Goal: Task Accomplishment & Management: Manage account settings

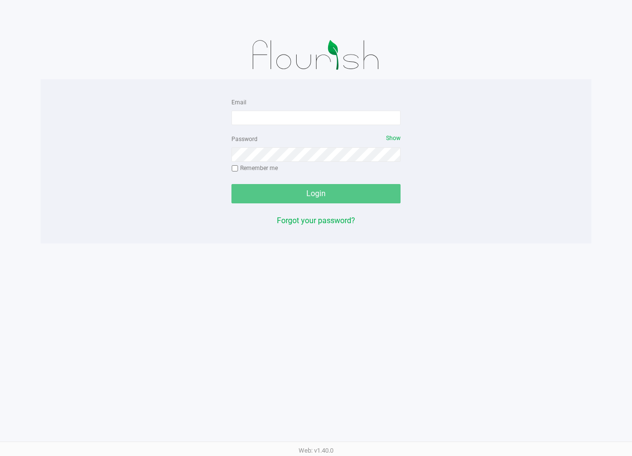
click at [299, 126] on form "Email Password Show Remember me Login" at bounding box center [315, 149] width 169 height 107
click at [299, 120] on input "Email" at bounding box center [315, 118] width 169 height 14
type input "[EMAIL_ADDRESS][DOMAIN_NAME]"
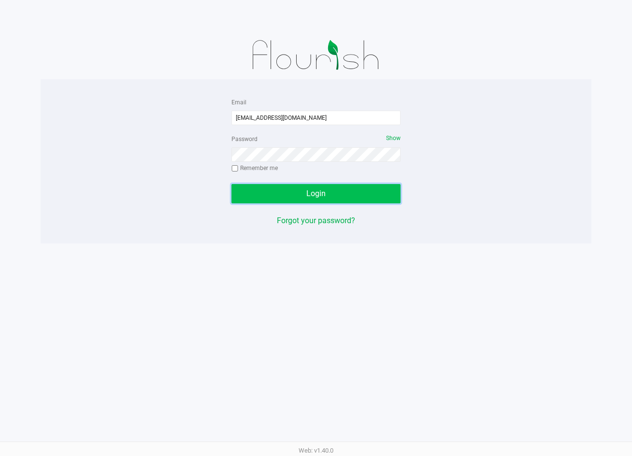
click at [353, 191] on button "Login" at bounding box center [315, 193] width 169 height 19
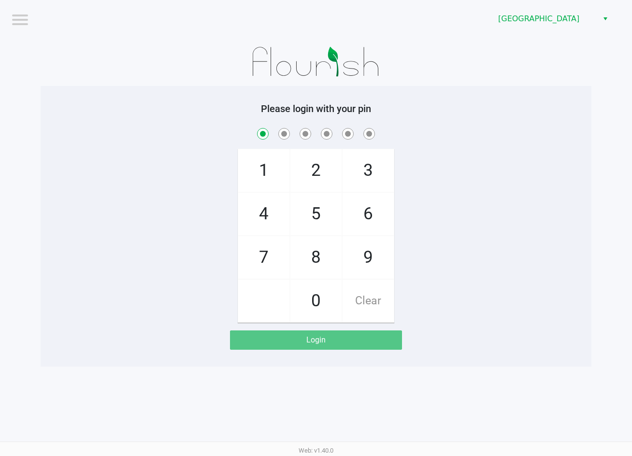
checkbox input "true"
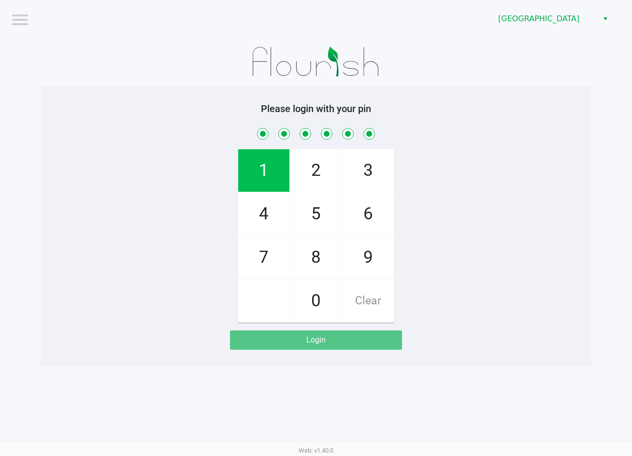
checkbox input "true"
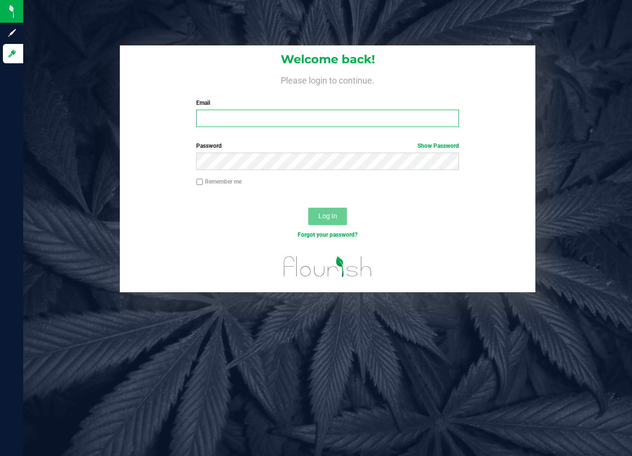
click at [242, 120] on input "Email" at bounding box center [327, 118] width 262 height 17
type input "[EMAIL_ADDRESS][DOMAIN_NAME]"
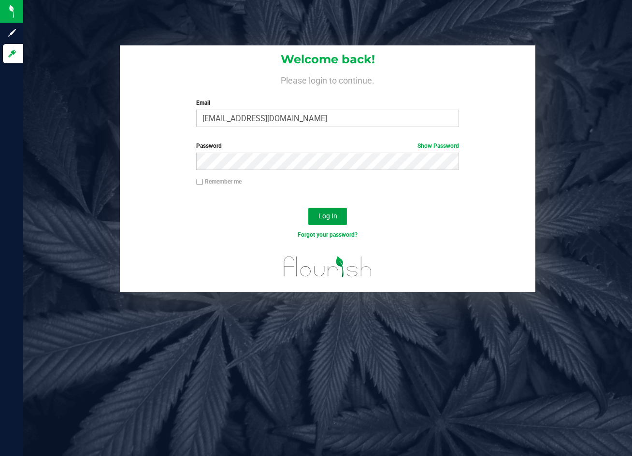
click at [334, 214] on span "Log In" at bounding box center [327, 216] width 19 height 8
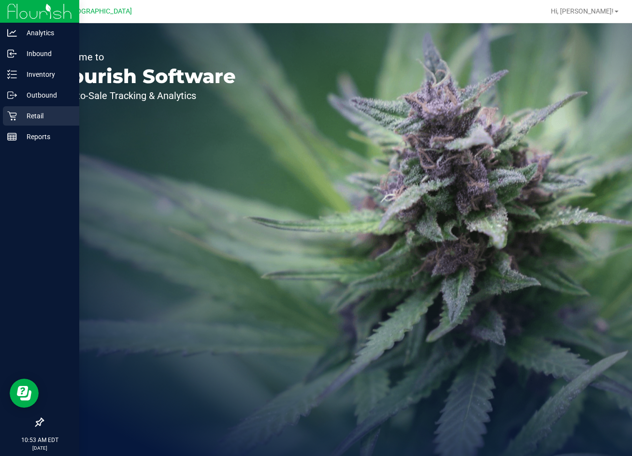
click at [3, 120] on div "Retail" at bounding box center [41, 115] width 76 height 19
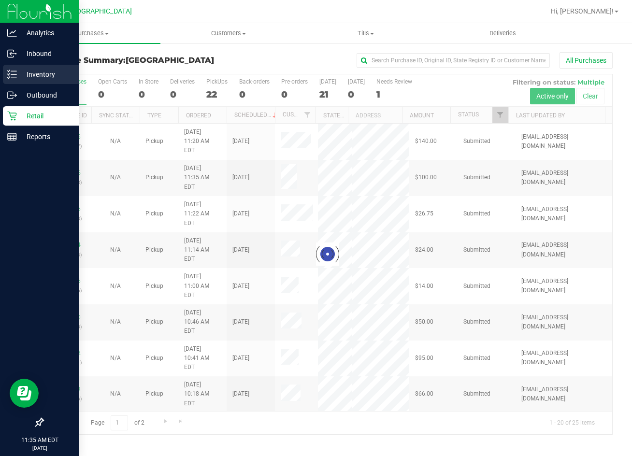
click at [21, 74] on p "Inventory" at bounding box center [46, 75] width 58 height 12
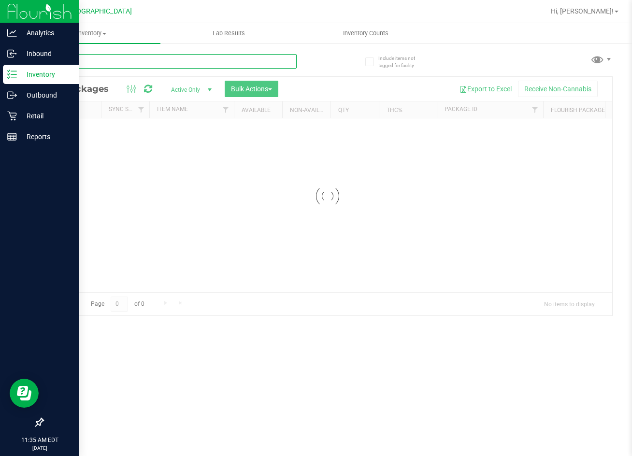
click at [133, 64] on input "text" at bounding box center [170, 61] width 254 height 14
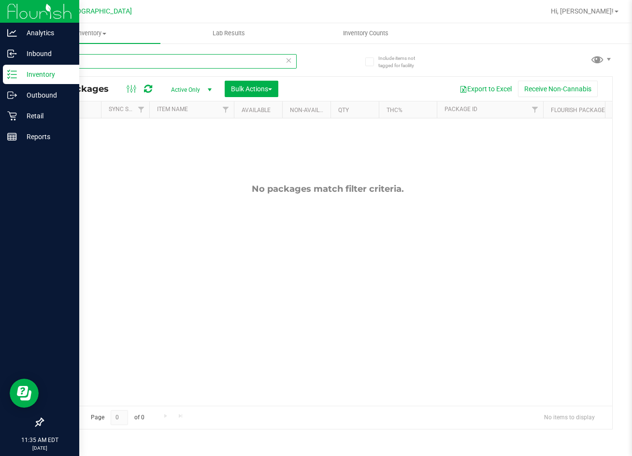
type input "hemi"
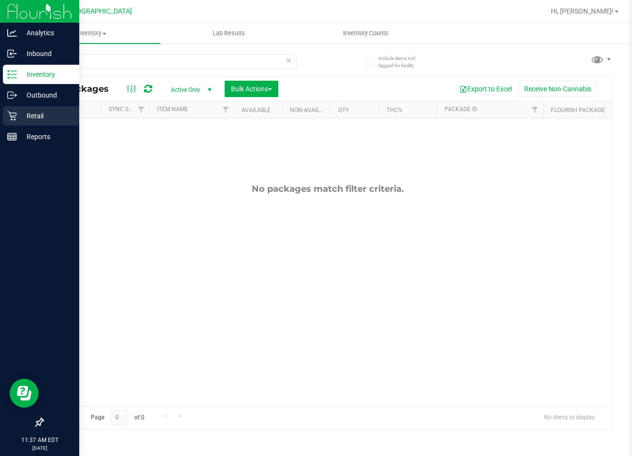
click at [14, 120] on icon at bounding box center [11, 116] width 9 height 9
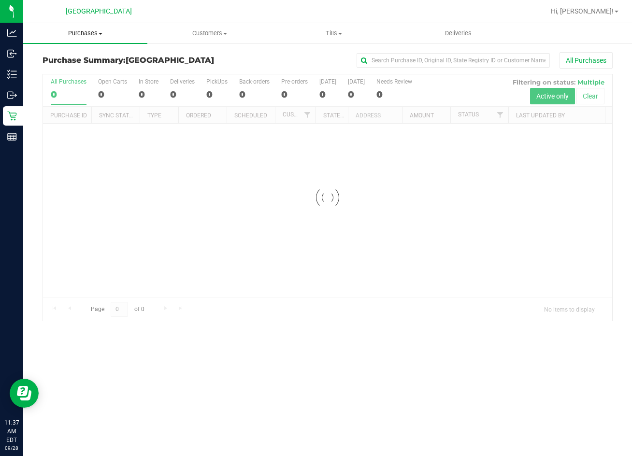
click at [87, 35] on span "Purchases" at bounding box center [85, 33] width 124 height 9
click at [63, 74] on li "Fulfillment" at bounding box center [85, 70] width 124 height 12
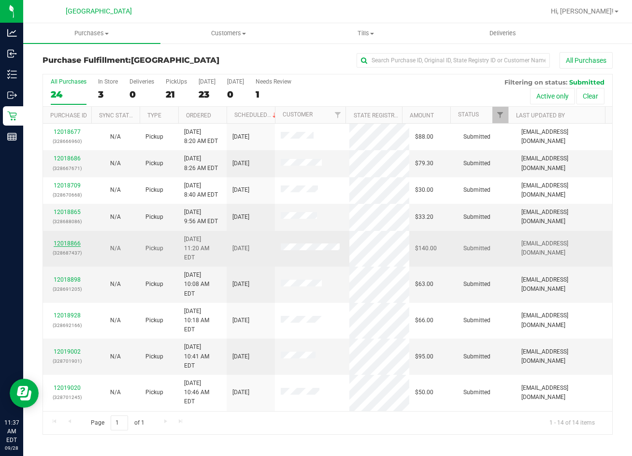
click at [78, 240] on link "12018866" at bounding box center [67, 243] width 27 height 7
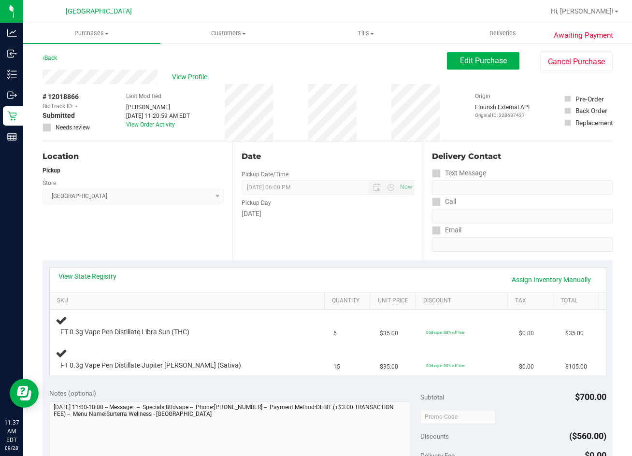
scroll to position [48, 0]
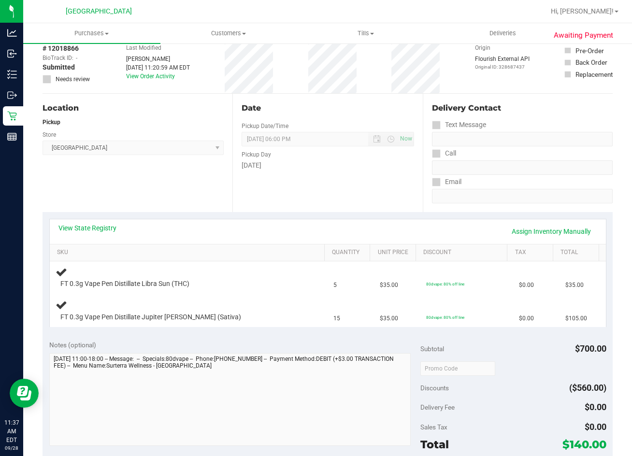
click at [187, 176] on div "Location Pickup Store Lakeland WC Select Store [PERSON_NAME][GEOGRAPHIC_DATA] […" at bounding box center [138, 153] width 190 height 118
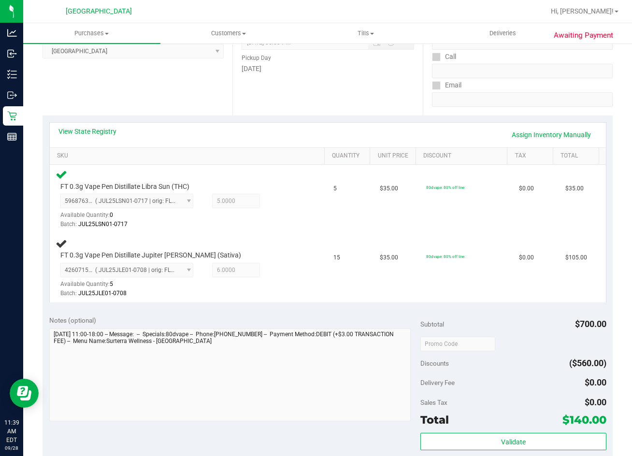
scroll to position [0, 0]
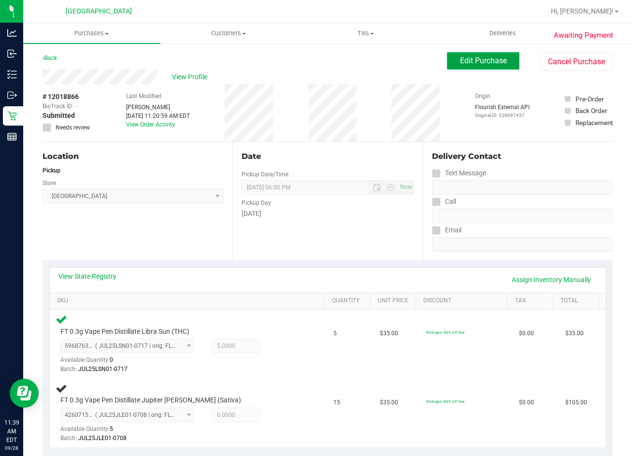
click at [477, 57] on span "Edit Purchase" at bounding box center [483, 60] width 47 height 9
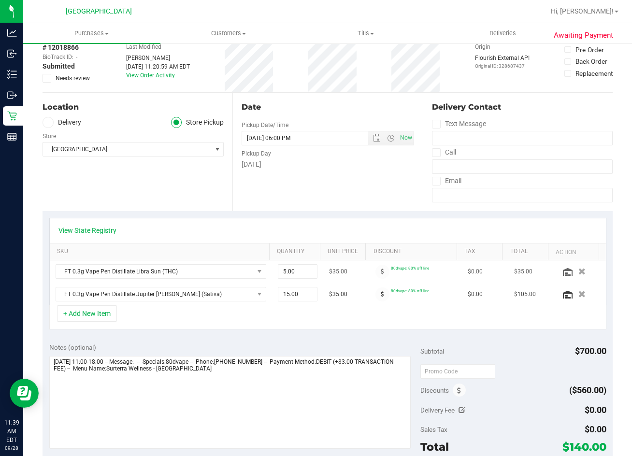
scroll to position [97, 0]
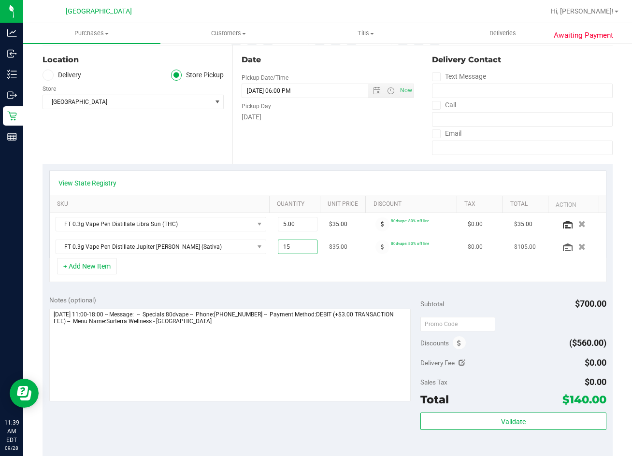
click at [292, 246] on span "15.00 15" at bounding box center [298, 247] width 40 height 14
click at [292, 246] on input "15" at bounding box center [297, 247] width 39 height 14
type input "11"
type input "11.00"
click at [351, 277] on div "+ Add New Item" at bounding box center [327, 270] width 557 height 24
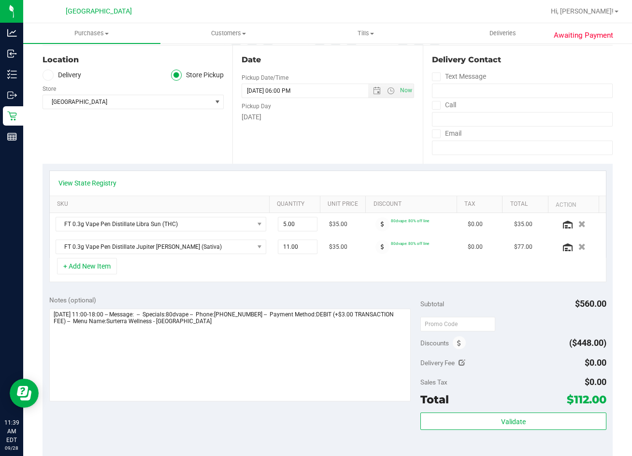
scroll to position [0, 0]
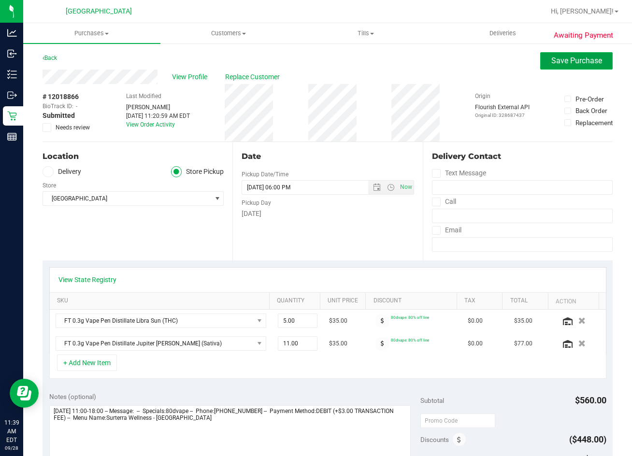
click at [551, 67] on button "Save Purchase" at bounding box center [576, 60] width 72 height 17
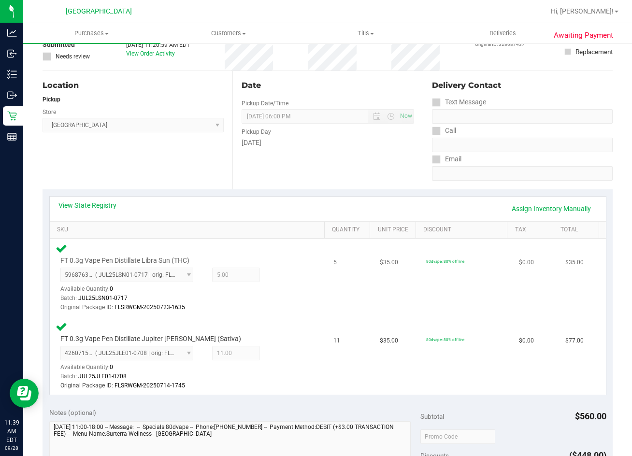
scroll to position [193, 0]
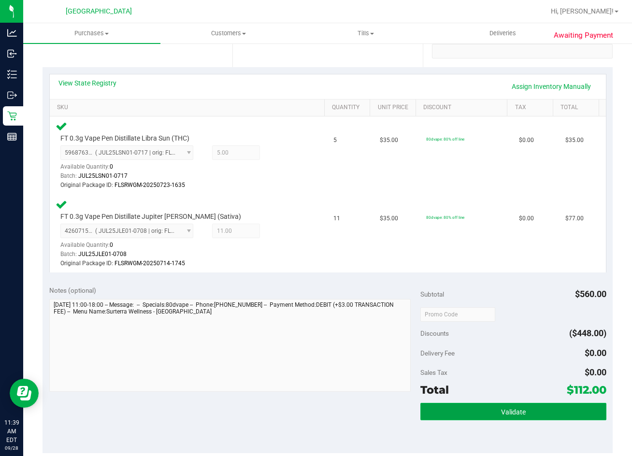
click at [518, 417] on button "Validate" at bounding box center [513, 411] width 186 height 17
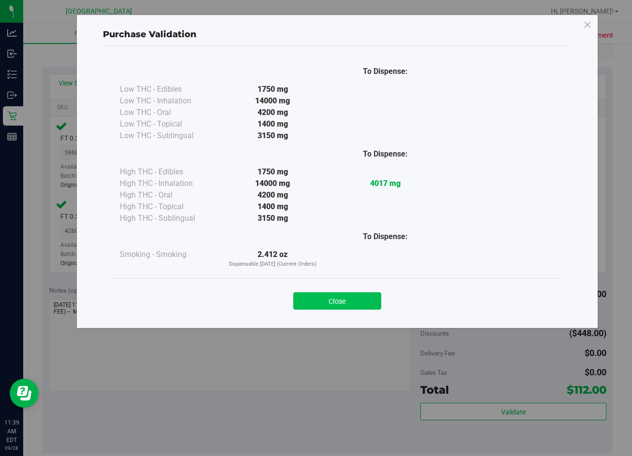
click at [366, 295] on button "Close" at bounding box center [337, 300] width 88 height 17
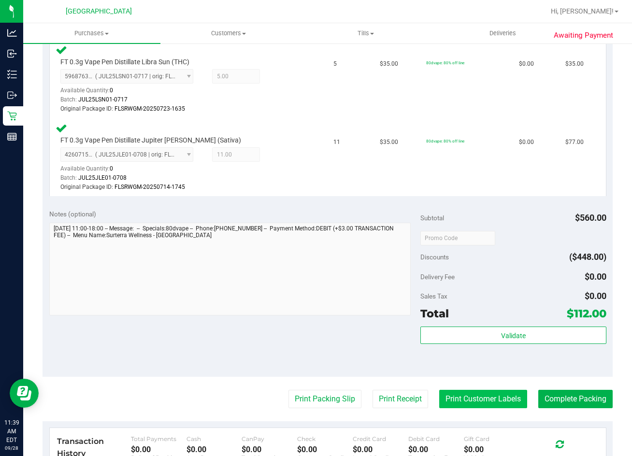
scroll to position [338, 0]
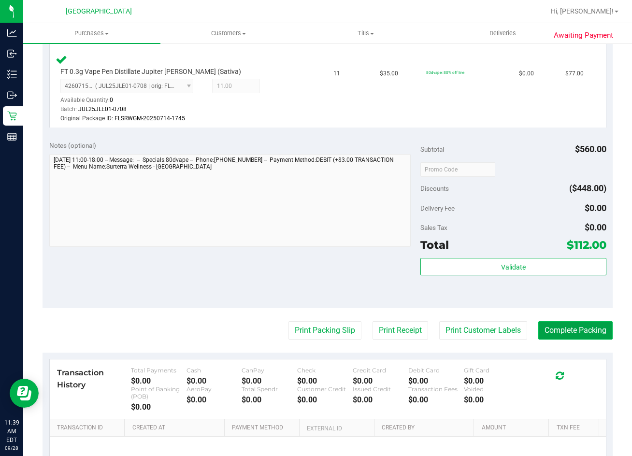
click at [561, 332] on button "Complete Packing" at bounding box center [575, 330] width 74 height 18
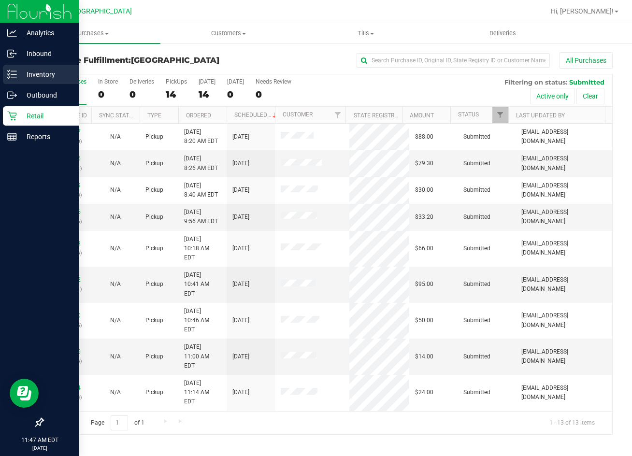
click at [13, 80] on div "Inventory" at bounding box center [41, 74] width 76 height 19
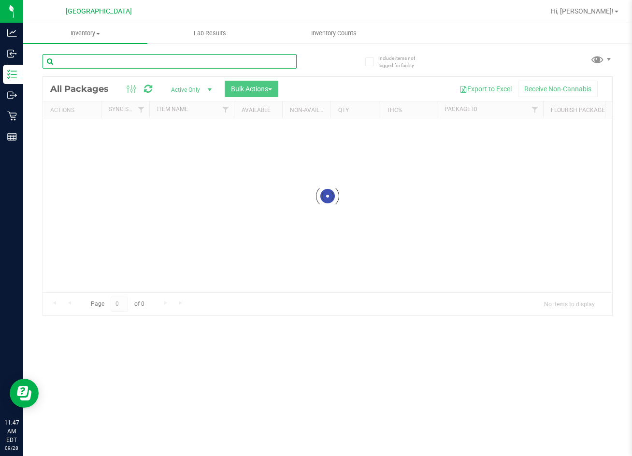
click at [109, 62] on input "text" at bounding box center [170, 61] width 254 height 14
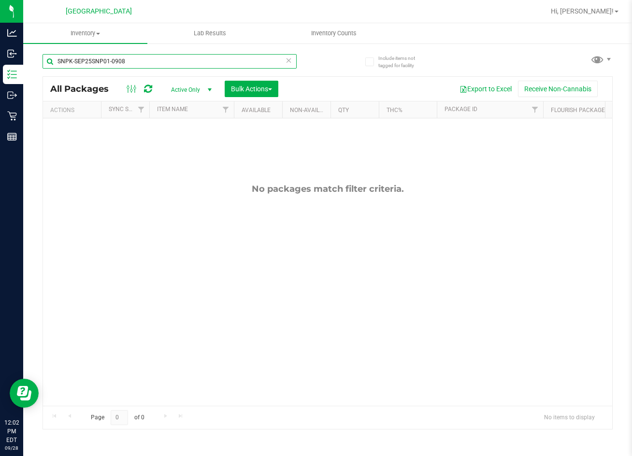
click at [155, 63] on input "SNPK-SEP25SNP01-0908" at bounding box center [170, 61] width 254 height 14
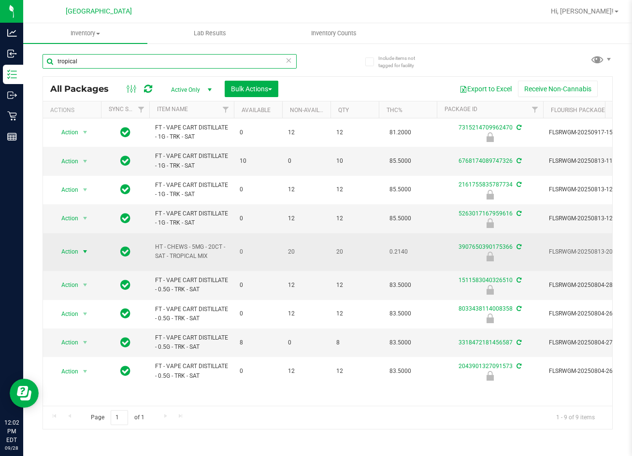
type input "tropical"
click at [86, 250] on span "select" at bounding box center [85, 252] width 8 height 8
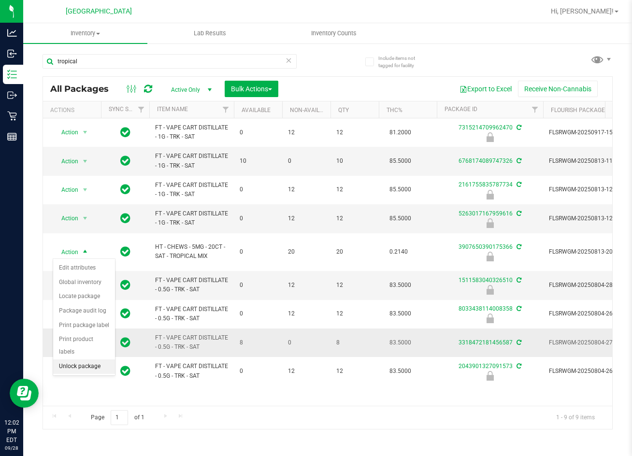
click at [89, 359] on li "Unlock package" at bounding box center [84, 366] width 62 height 14
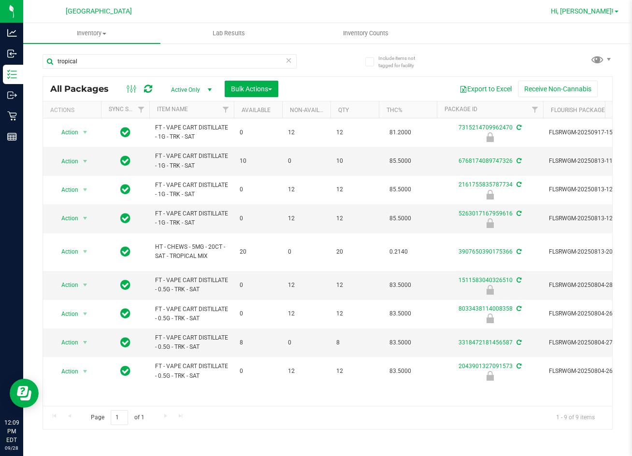
click at [609, 12] on span "Hi, [PERSON_NAME]!" at bounding box center [582, 11] width 63 height 8
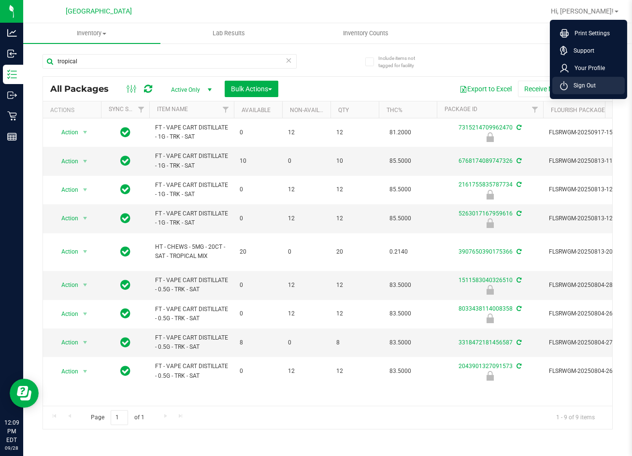
click at [594, 83] on span "Sign Out" at bounding box center [582, 86] width 28 height 10
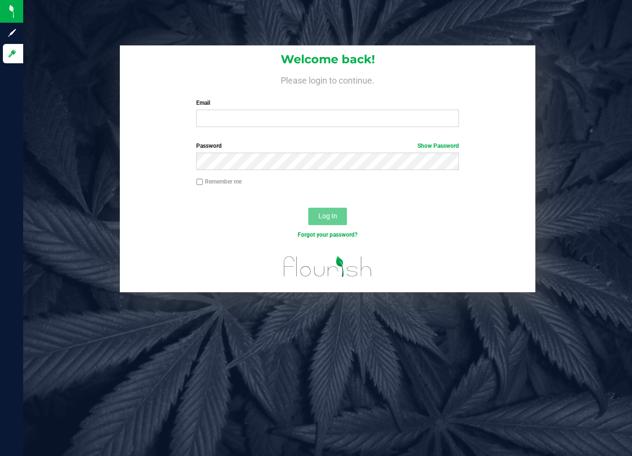
click at [324, 108] on div "Email Required Please format your email correctly." at bounding box center [327, 113] width 277 height 29
click at [321, 115] on input "Email" at bounding box center [327, 118] width 262 height 17
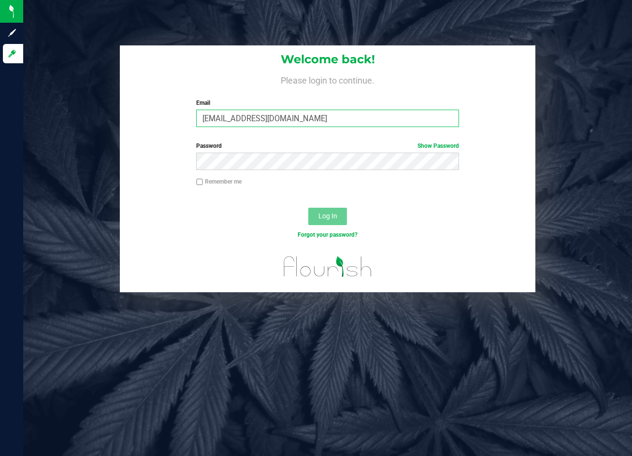
type input "[EMAIL_ADDRESS][DOMAIN_NAME]"
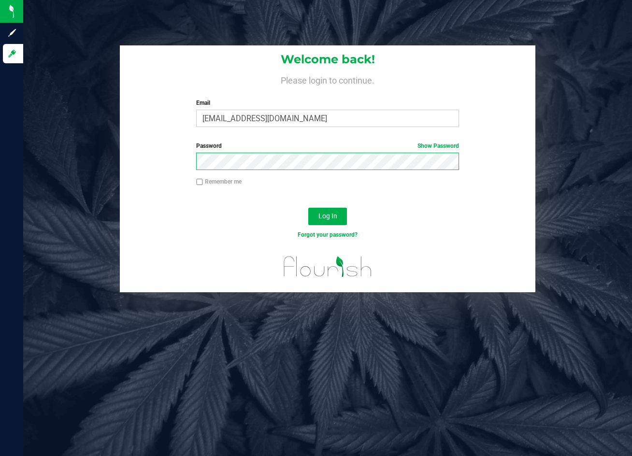
click at [161, 172] on div "Password Show Password" at bounding box center [328, 160] width 416 height 36
drag, startPoint x: 541, startPoint y: 394, endPoint x: 531, endPoint y: 387, distance: 12.5
click at [535, 390] on div "Welcome back! Please login to continue. Email [EMAIL_ADDRESS][DOMAIN_NAME] Requ…" at bounding box center [327, 228] width 609 height 456
click at [128, 181] on form "Welcome back! Please login to continue. Email [EMAIL_ADDRESS][DOMAIN_NAME] Requ…" at bounding box center [327, 168] width 401 height 247
click at [308, 208] on button "Log In" at bounding box center [327, 216] width 39 height 17
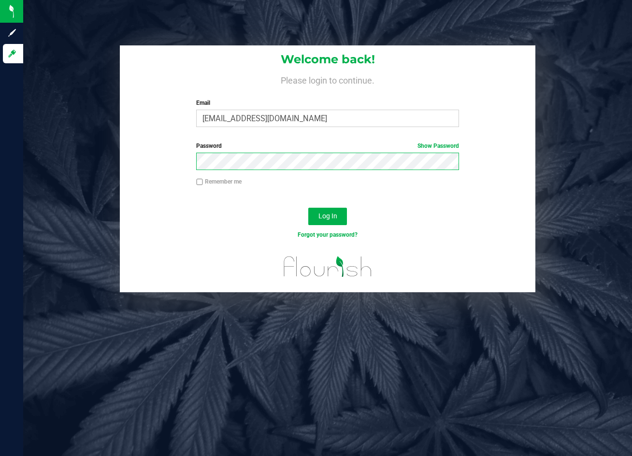
click at [308, 208] on button "Log In" at bounding box center [327, 216] width 39 height 17
